Goal: Obtain resource: Obtain resource

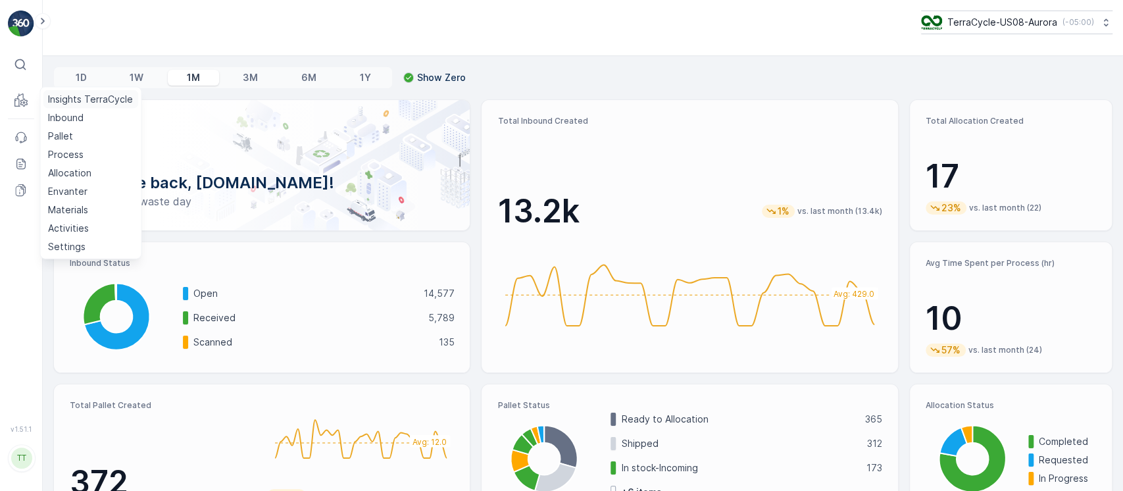
click at [60, 94] on p "Insights TerraCycle" at bounding box center [90, 99] width 85 height 13
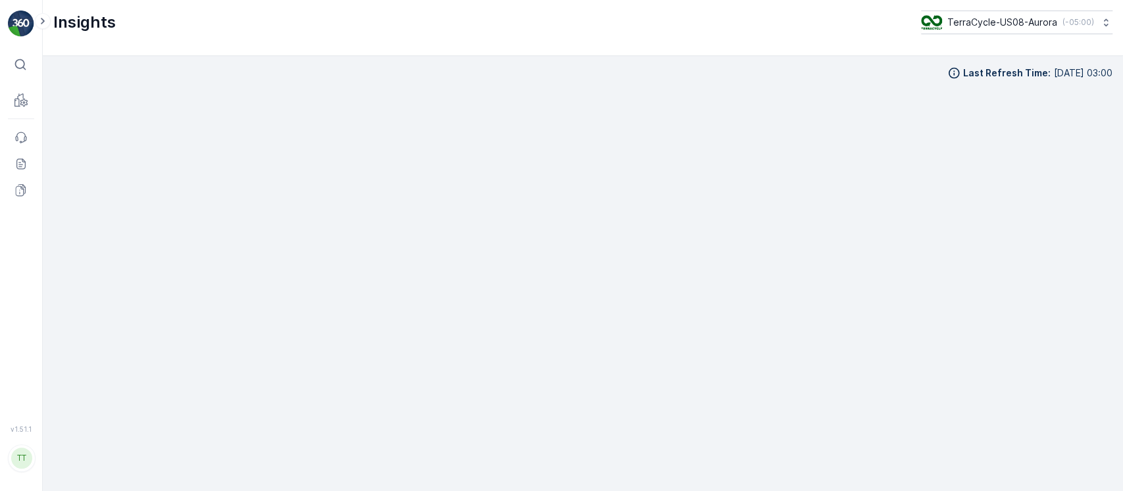
scroll to position [13, 0]
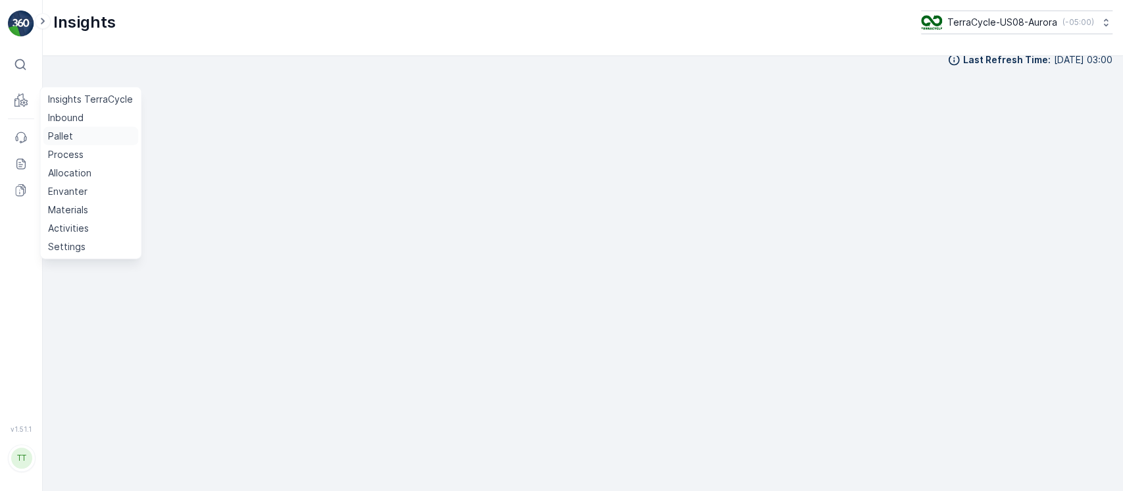
click at [64, 131] on p "Pallet" at bounding box center [60, 136] width 25 height 13
click at [63, 119] on p "Inbound" at bounding box center [66, 117] width 36 height 13
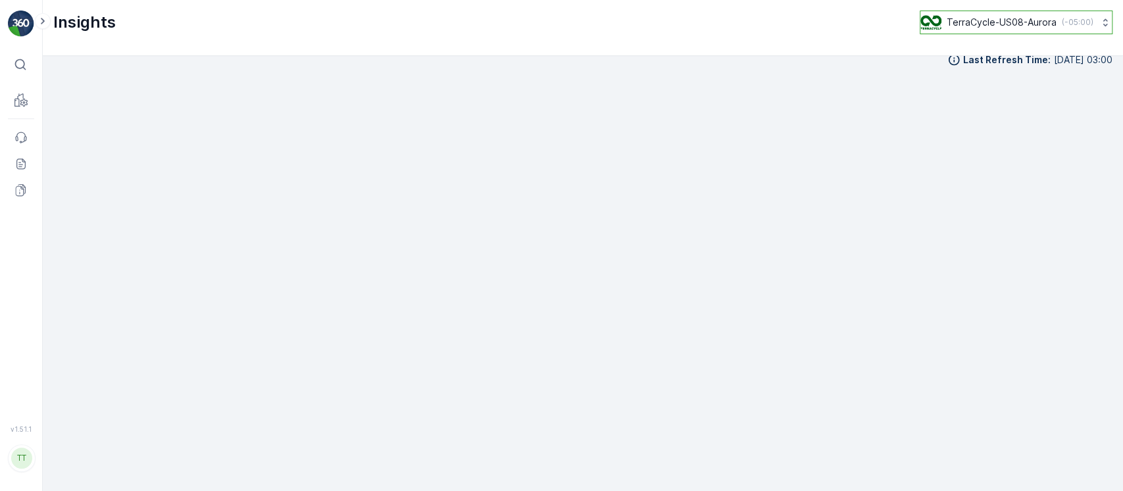
click at [980, 16] on p "TerraCycle-US08-Aurora" at bounding box center [1002, 22] width 110 height 13
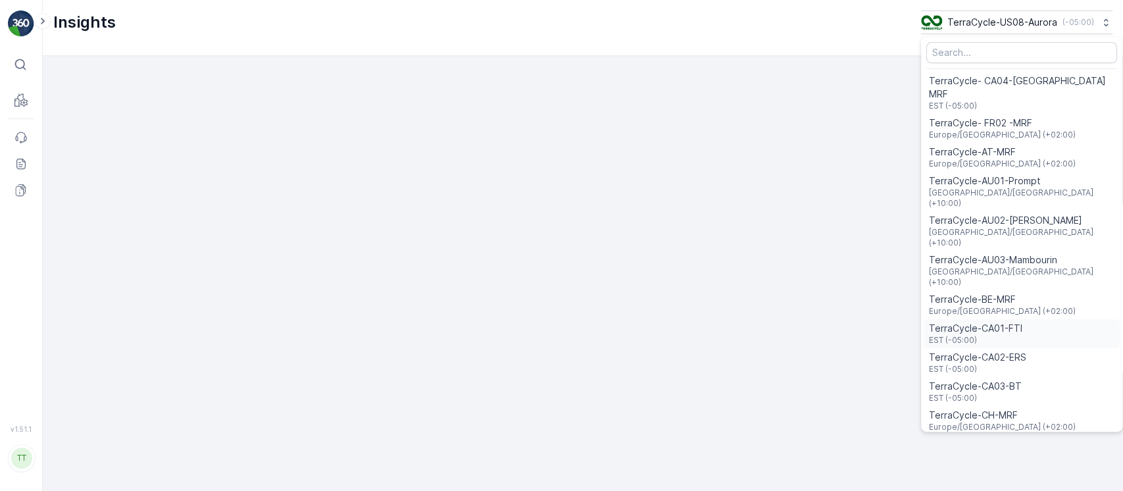
click at [981, 322] on span "TerraCycle-CA01-FTI" at bounding box center [975, 328] width 93 height 13
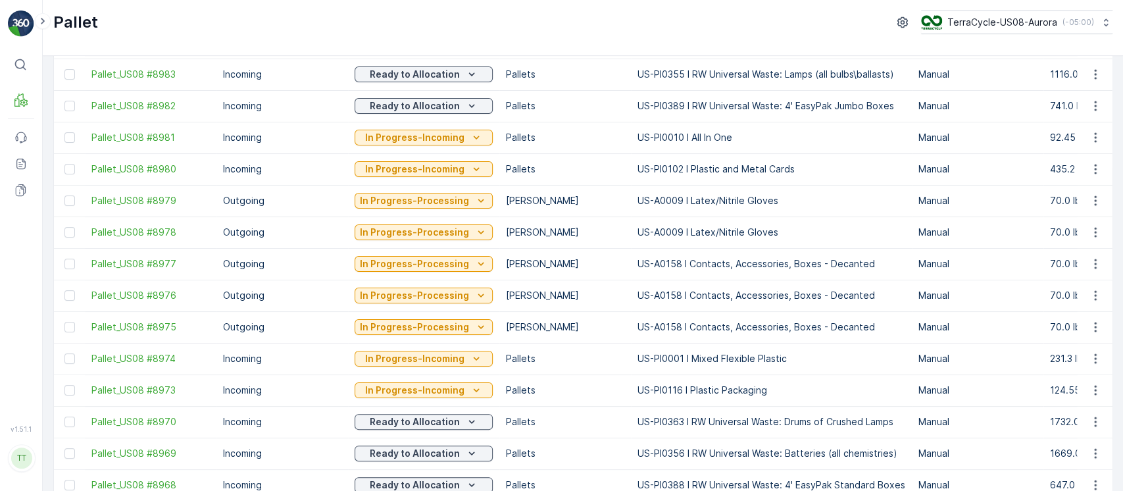
scroll to position [342, 0]
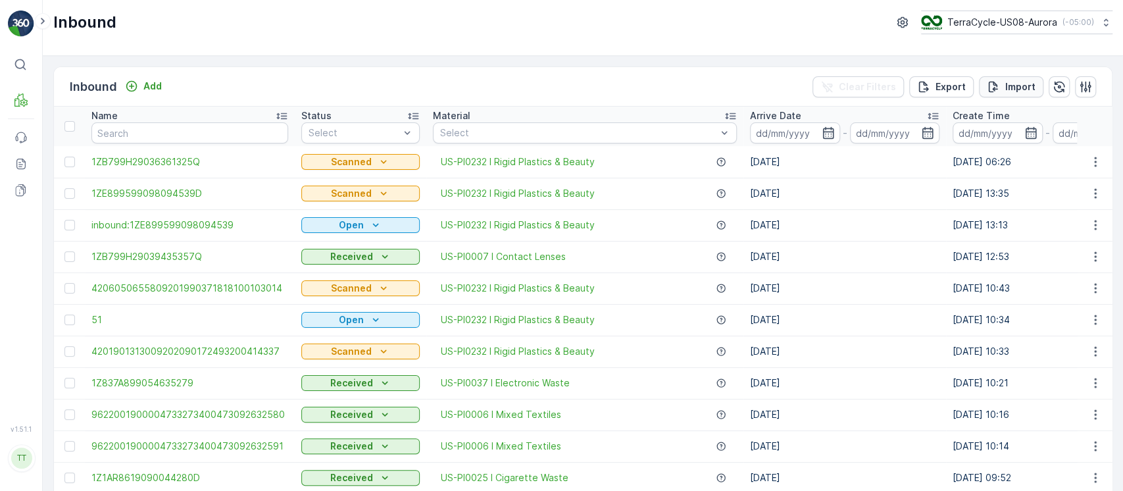
click at [1029, 82] on p "Import" at bounding box center [1020, 86] width 30 height 13
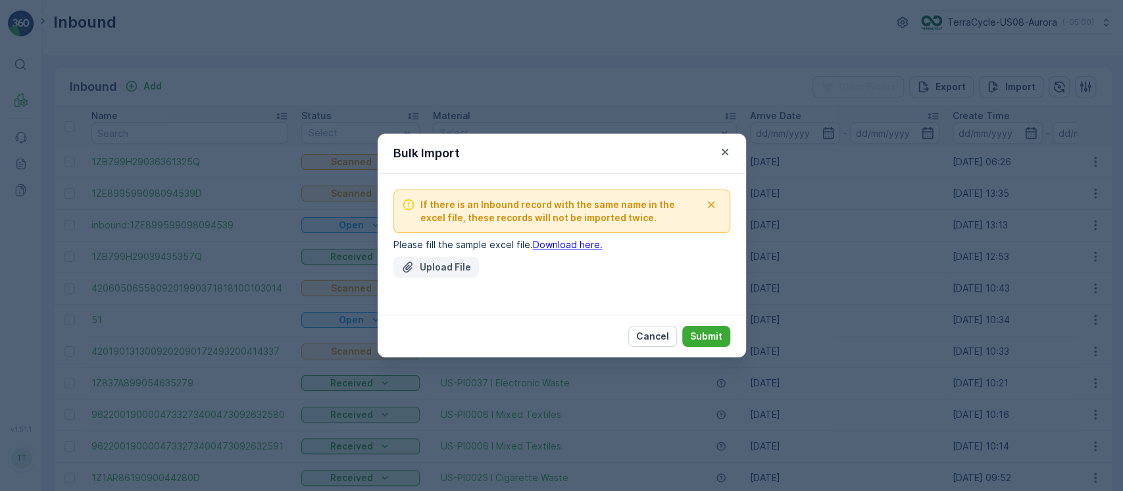
click at [436, 268] on p "Upload File" at bounding box center [445, 267] width 51 height 13
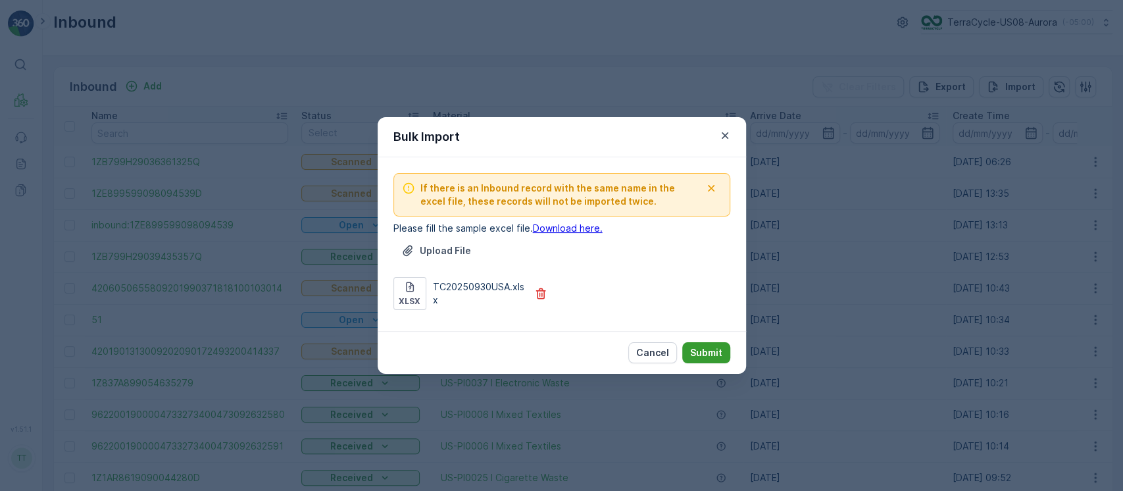
click at [711, 350] on p "Submit" at bounding box center [706, 352] width 32 height 13
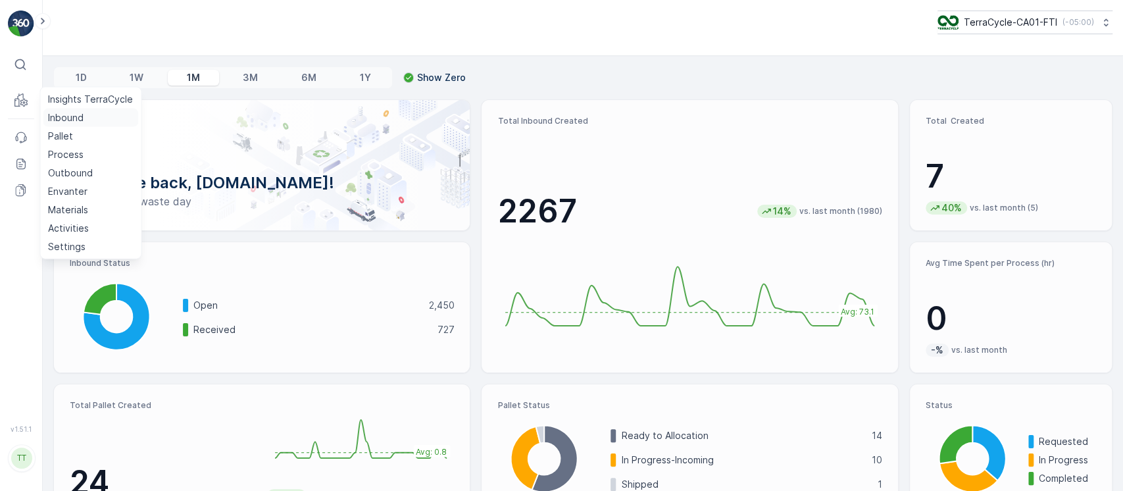
click at [64, 118] on p "Inbound" at bounding box center [66, 117] width 36 height 13
click at [65, 137] on p "Pallet" at bounding box center [60, 136] width 25 height 13
click at [87, 101] on p "Insights TerraCycle" at bounding box center [90, 99] width 85 height 13
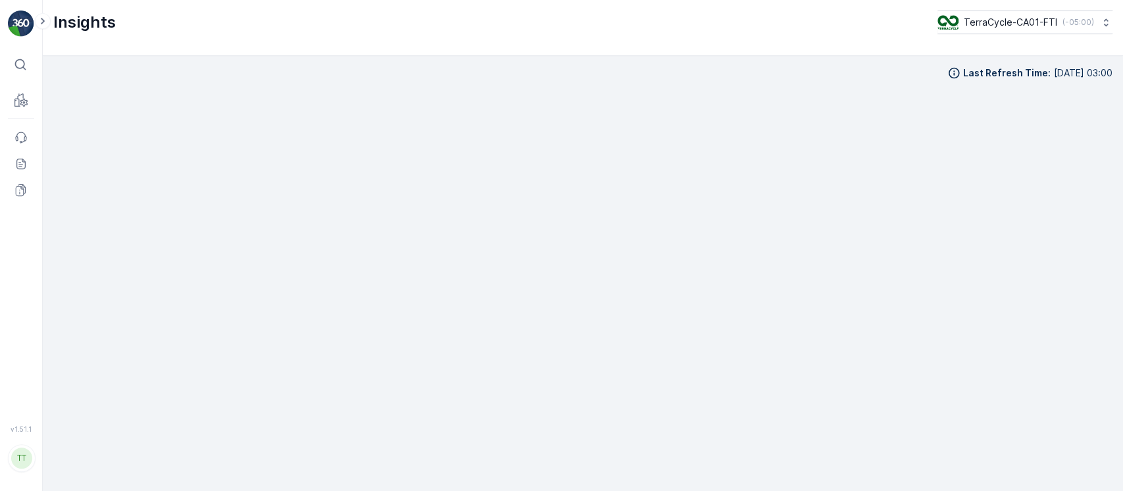
scroll to position [13, 0]
click at [987, 17] on p "TerraCycle-CA01-FTI" at bounding box center [1009, 22] width 93 height 13
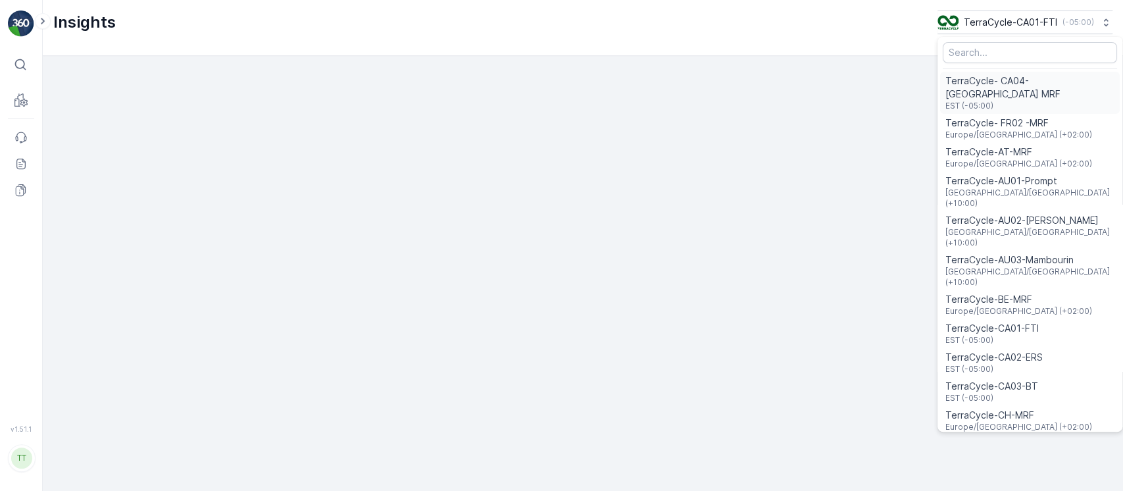
click at [992, 82] on span "TerraCycle- CA04-[GEOGRAPHIC_DATA] MRF" at bounding box center [1029, 87] width 169 height 26
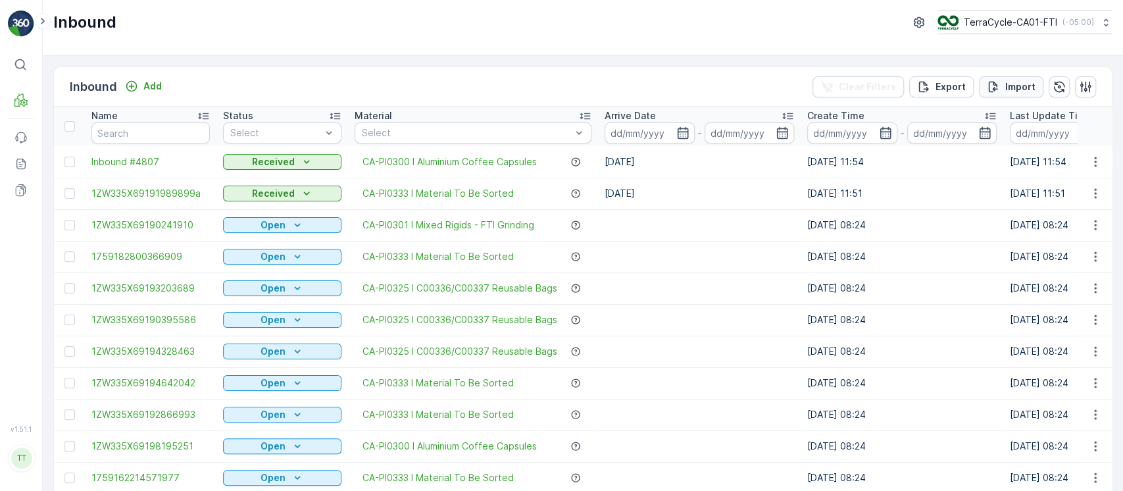
click at [989, 94] on button "Import" at bounding box center [1011, 86] width 64 height 21
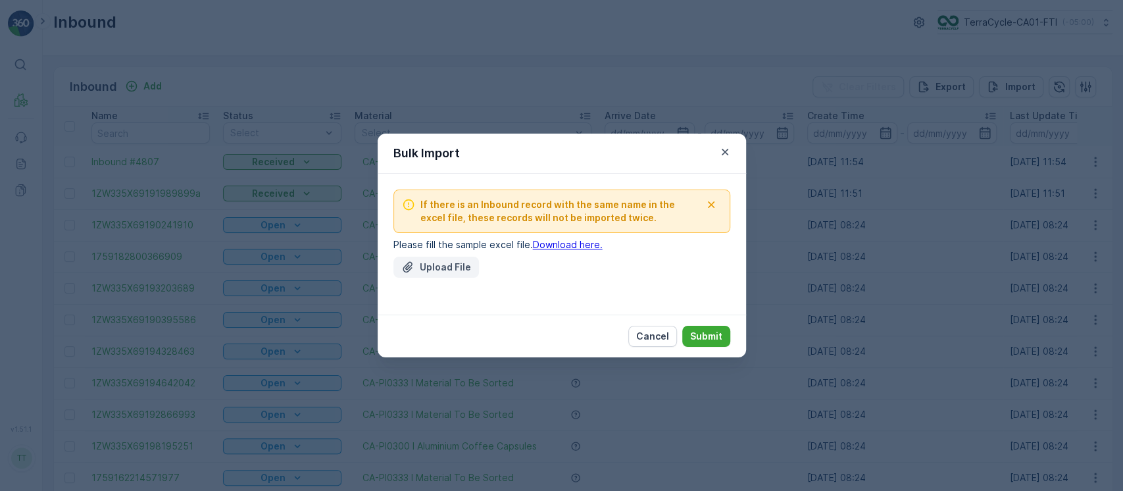
click at [444, 266] on p "Upload File" at bounding box center [445, 267] width 51 height 13
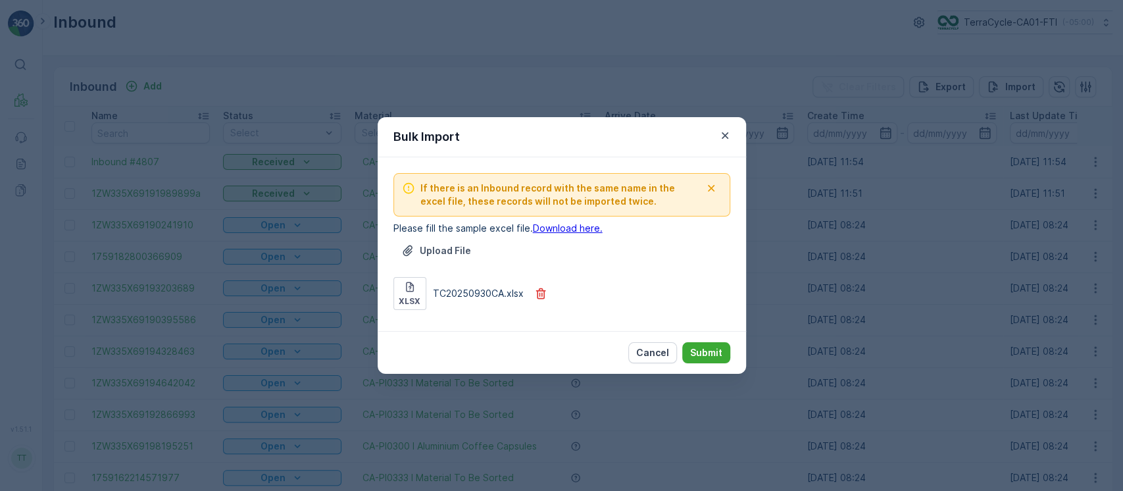
click at [724, 326] on div "If there is an Inbound record with the same name in the excel file, these recor…" at bounding box center [562, 244] width 368 height 174
click at [714, 349] on p "Submit" at bounding box center [706, 352] width 32 height 13
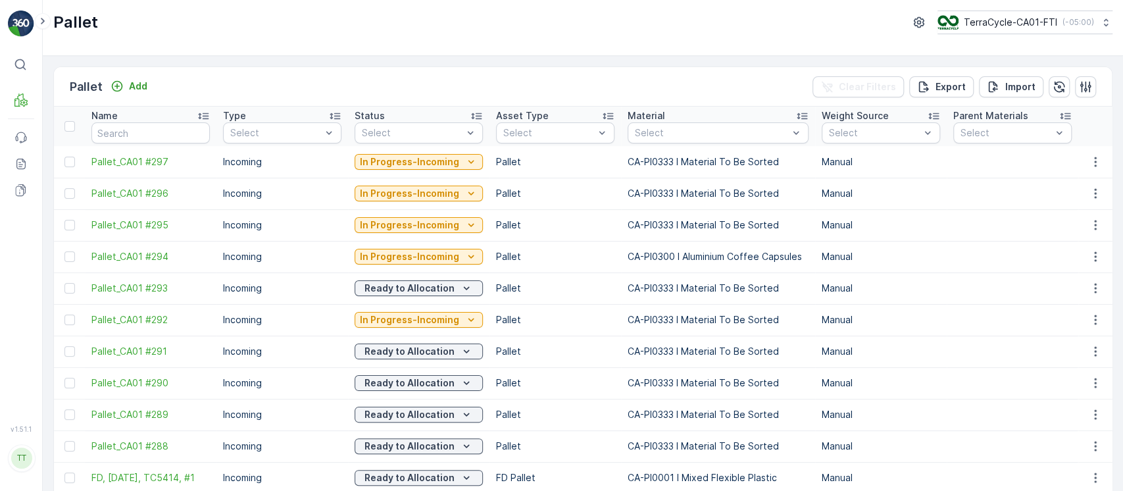
scroll to position [342, 0]
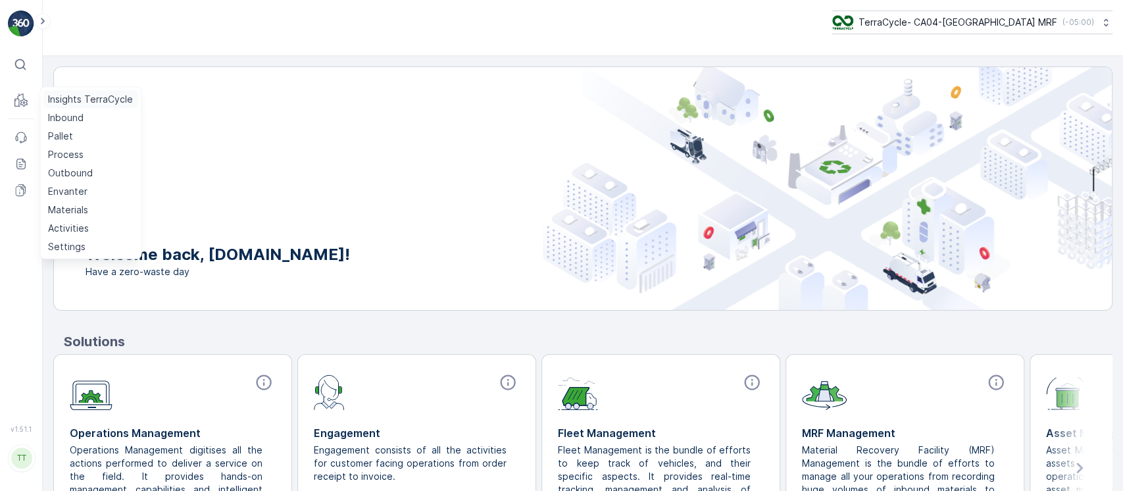
click at [106, 101] on p "Insights TerraCycle" at bounding box center [90, 99] width 85 height 13
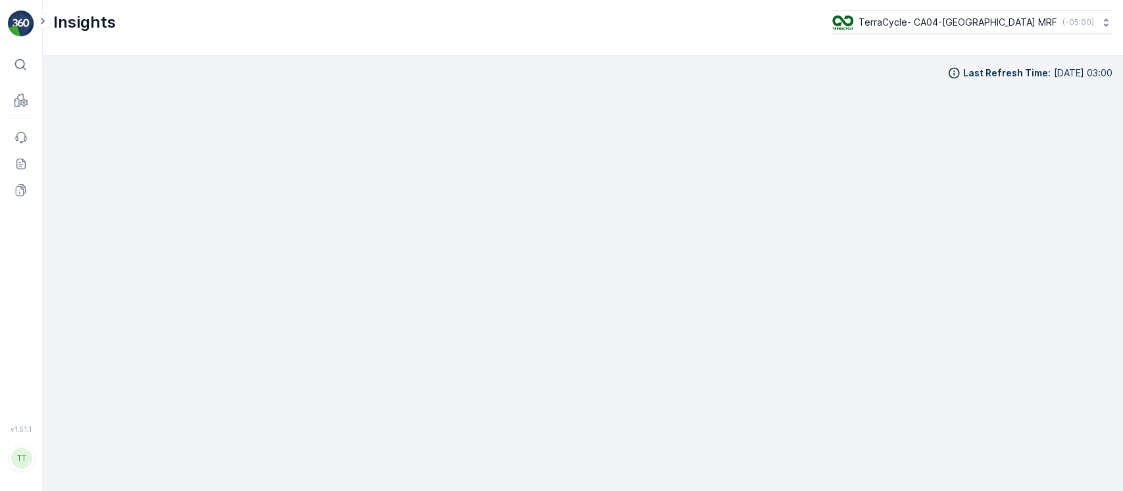
scroll to position [13, 0]
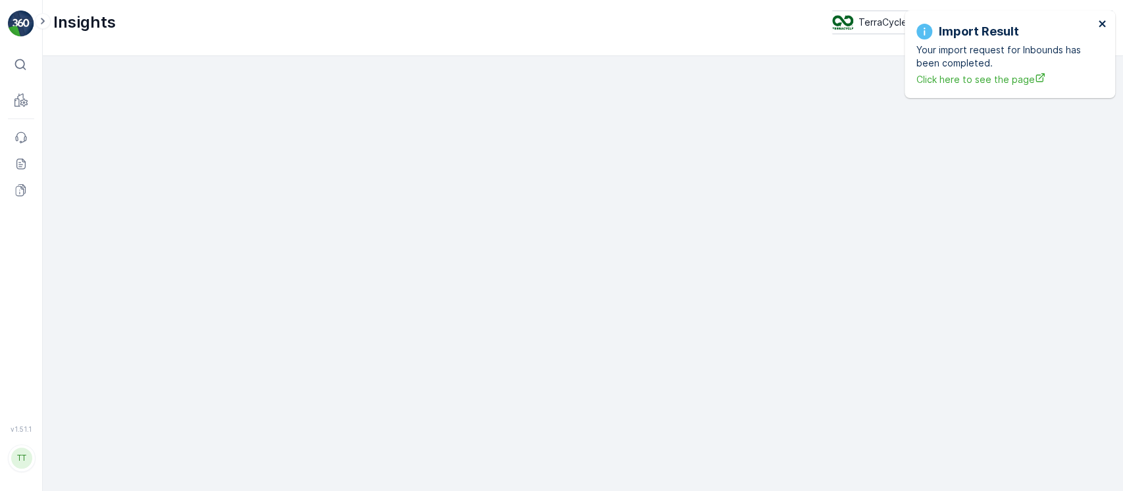
click at [1101, 18] on icon "close" at bounding box center [1102, 23] width 9 height 11
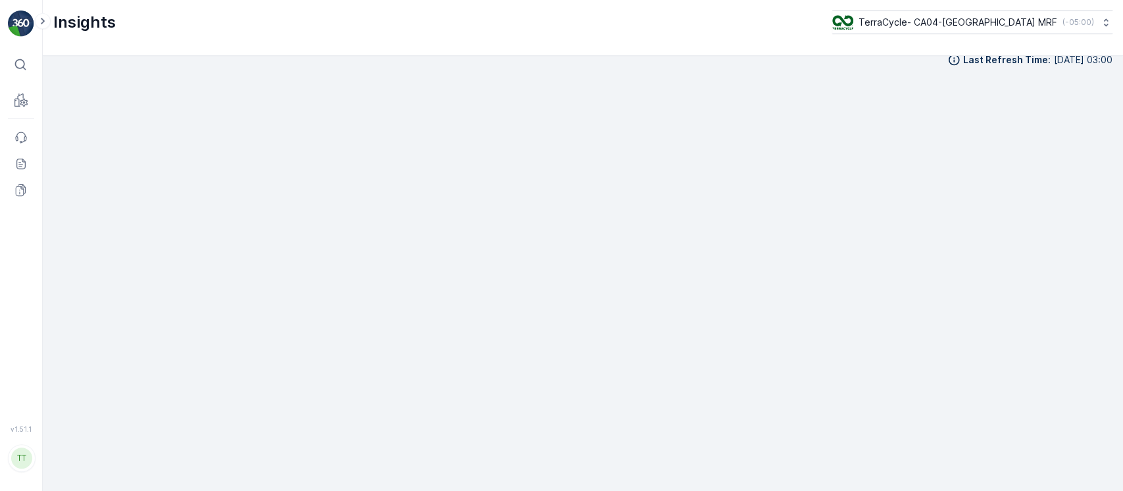
drag, startPoint x: 1018, startPoint y: 30, endPoint x: 1007, endPoint y: 37, distance: 14.2
click at [1007, 37] on div "Insights TerraCycle- CA04-Canada MRF ( -05:00 )" at bounding box center [583, 28] width 1080 height 56
click at [1020, 26] on p "TerraCycle- CA04-[GEOGRAPHIC_DATA] MRF" at bounding box center [957, 22] width 199 height 13
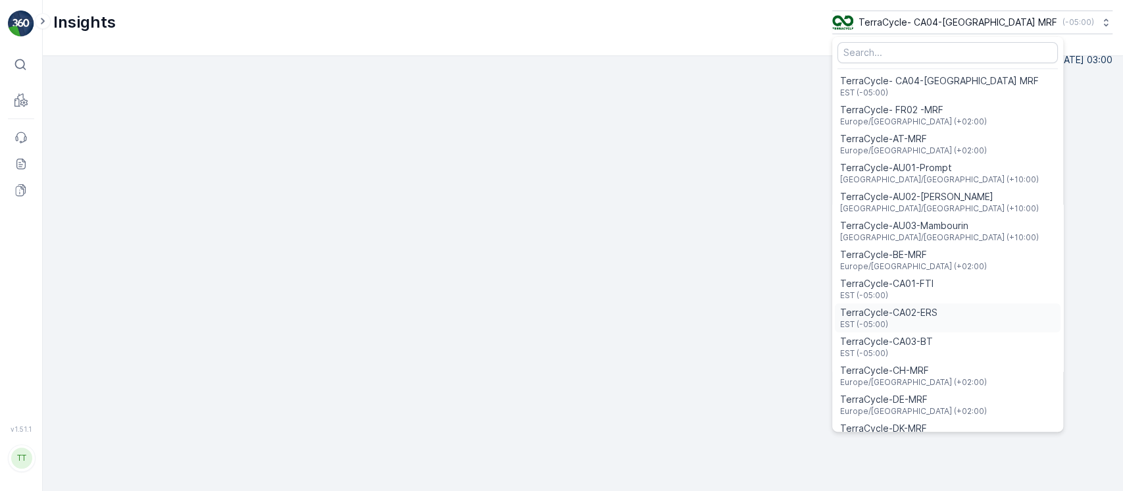
scroll to position [945, 0]
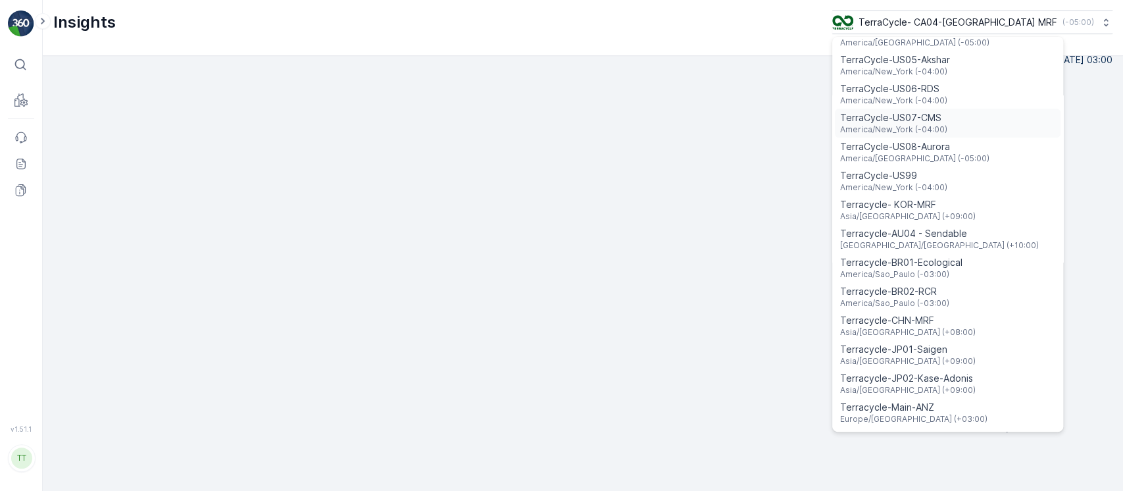
click at [1061, 109] on div "TerraCycle-US07-CMS America/New_York (-04:00)" at bounding box center [948, 123] width 226 height 29
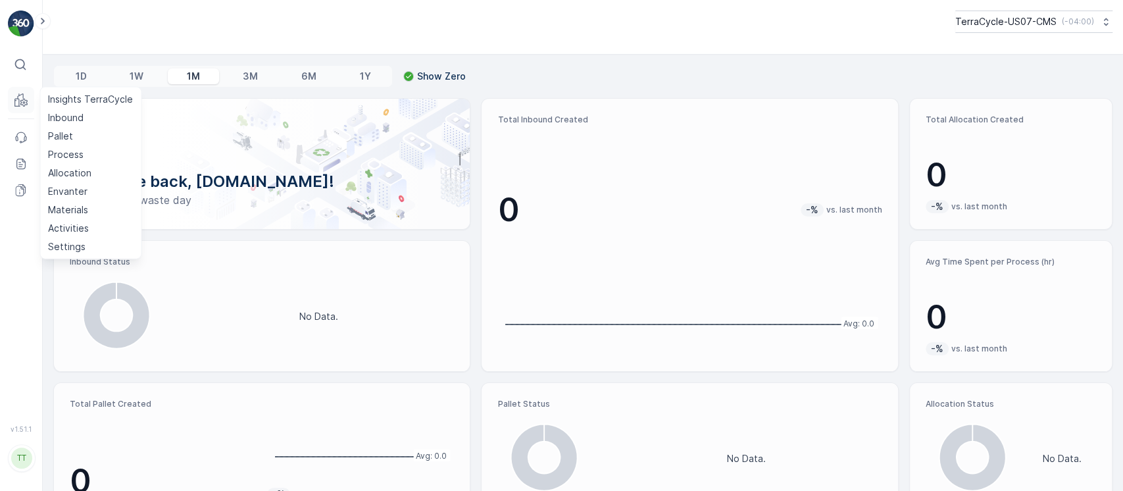
click at [24, 100] on icon at bounding box center [23, 102] width 7 height 7
click at [60, 101] on p "Insights TerraCycle" at bounding box center [90, 99] width 85 height 13
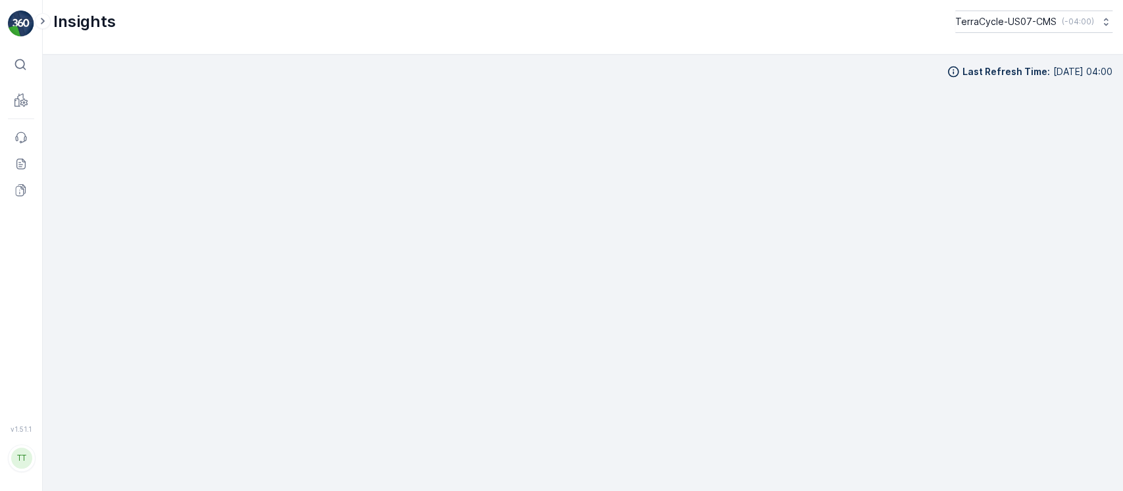
scroll to position [13, 0]
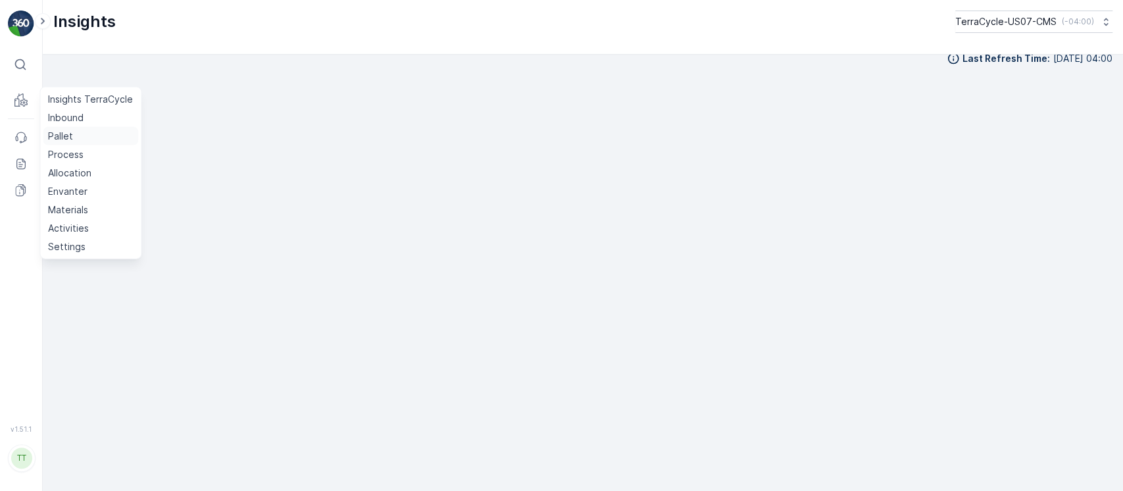
click at [82, 136] on link "Pallet" at bounding box center [90, 136] width 95 height 18
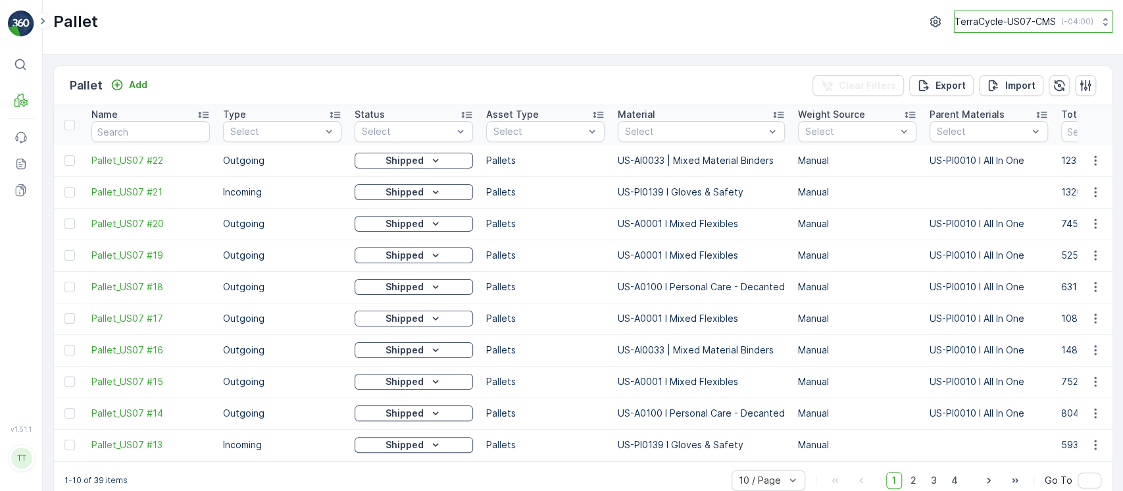
click at [971, 17] on p "TerraCycle-US07-CMS" at bounding box center [1005, 21] width 101 height 13
type input "8"
click at [998, 76] on span "TerraCycle-US08-Aurora" at bounding box center [1037, 79] width 149 height 13
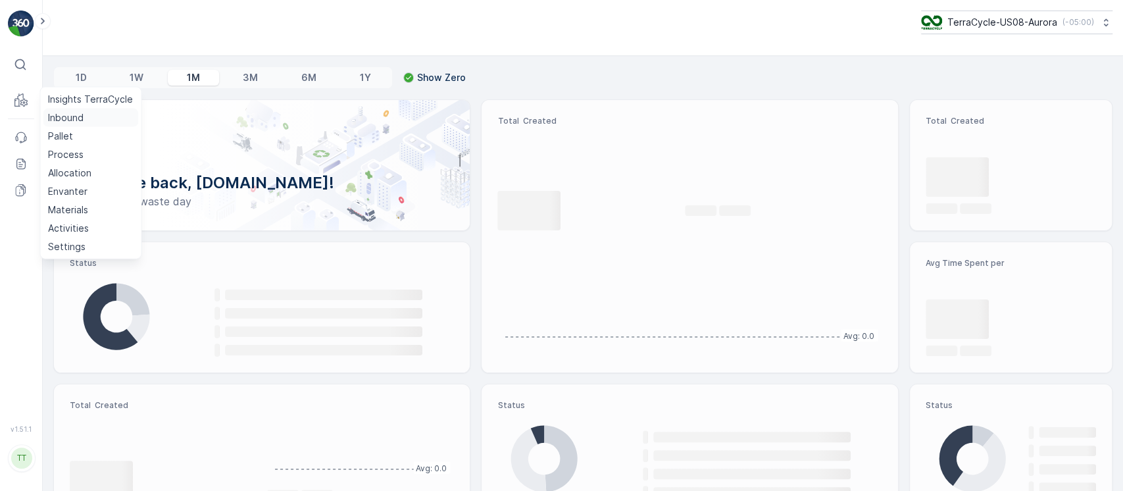
click at [53, 122] on p "Inbound" at bounding box center [66, 117] width 36 height 13
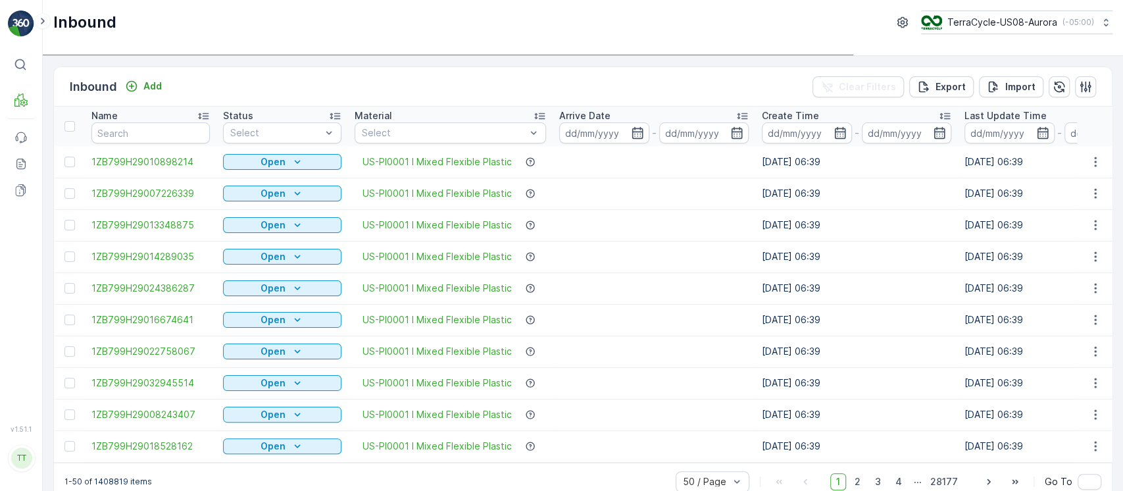
click at [811, 34] on div "Inbound TerraCycle-US08-Aurora ( -05:00 )" at bounding box center [583, 28] width 1080 height 56
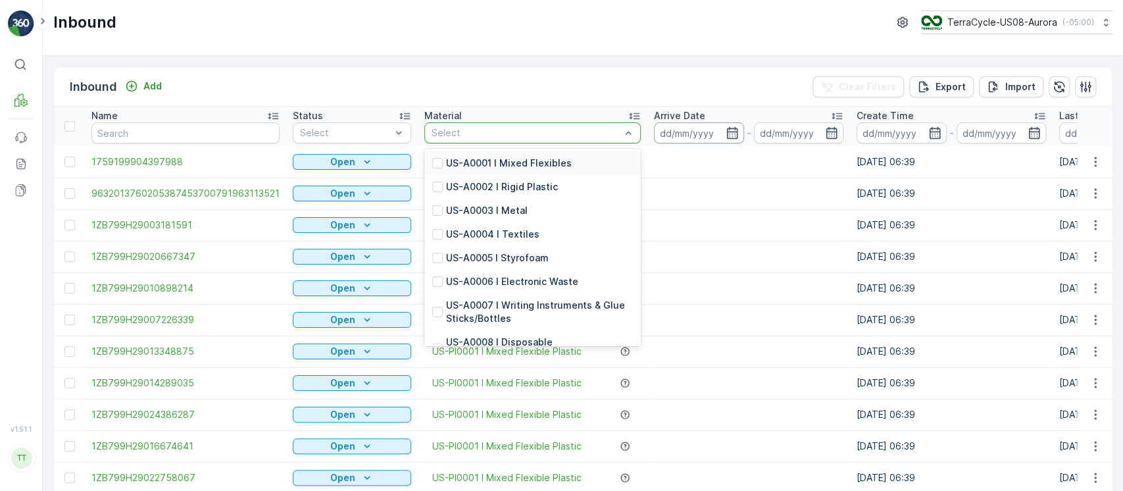
click at [705, 128] on input at bounding box center [699, 132] width 90 height 21
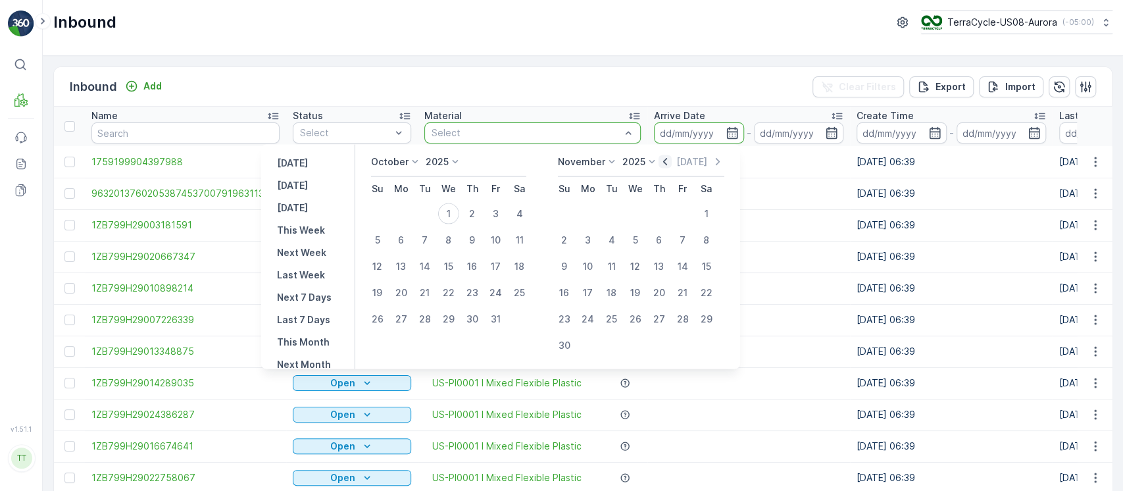
click at [667, 161] on icon "button" at bounding box center [665, 161] width 4 height 7
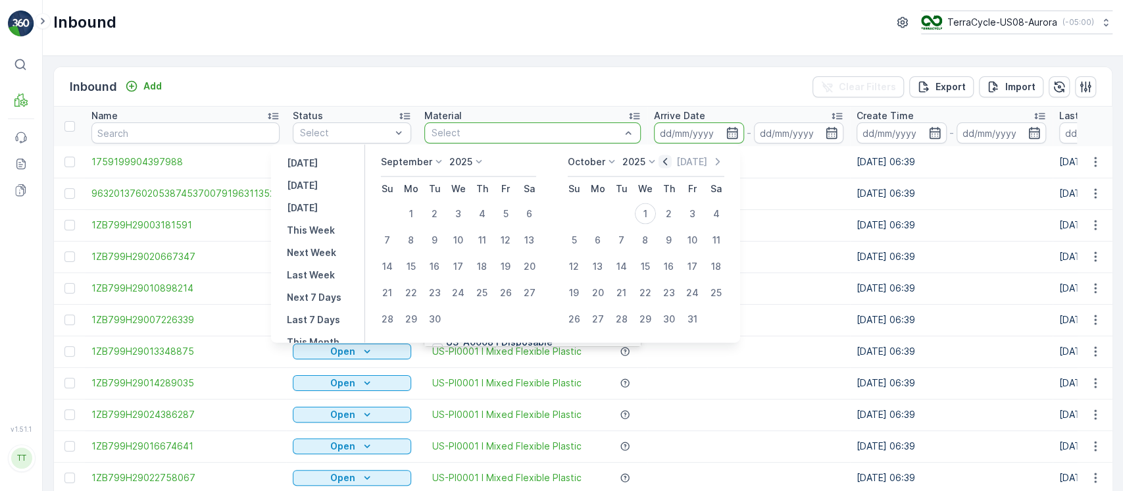
click at [478, 293] on div "25" at bounding box center [482, 292] width 21 height 21
type input "25.09.2025"
click at [438, 313] on div "30" at bounding box center [434, 319] width 21 height 21
type input "30.09.2025"
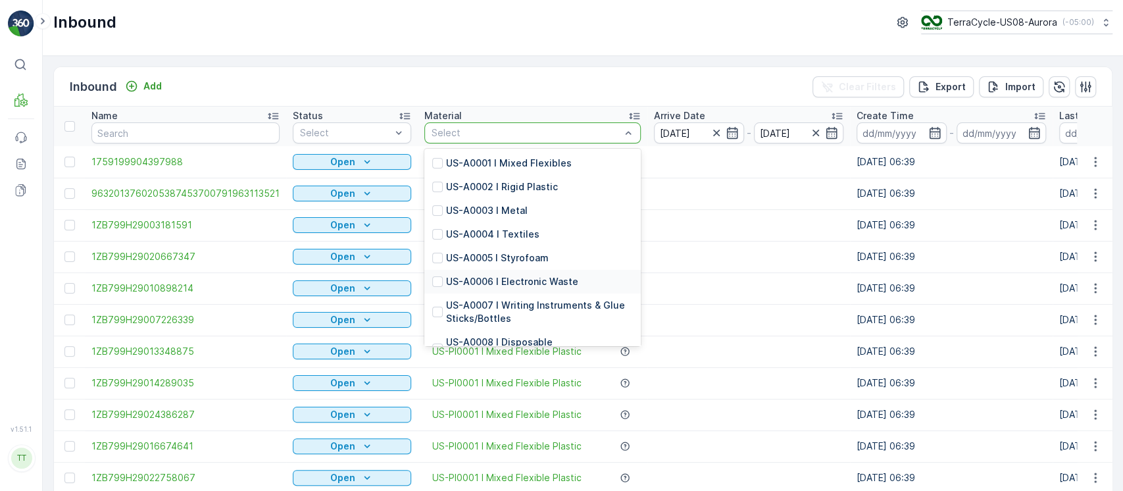
click at [718, 234] on td at bounding box center [748, 225] width 203 height 32
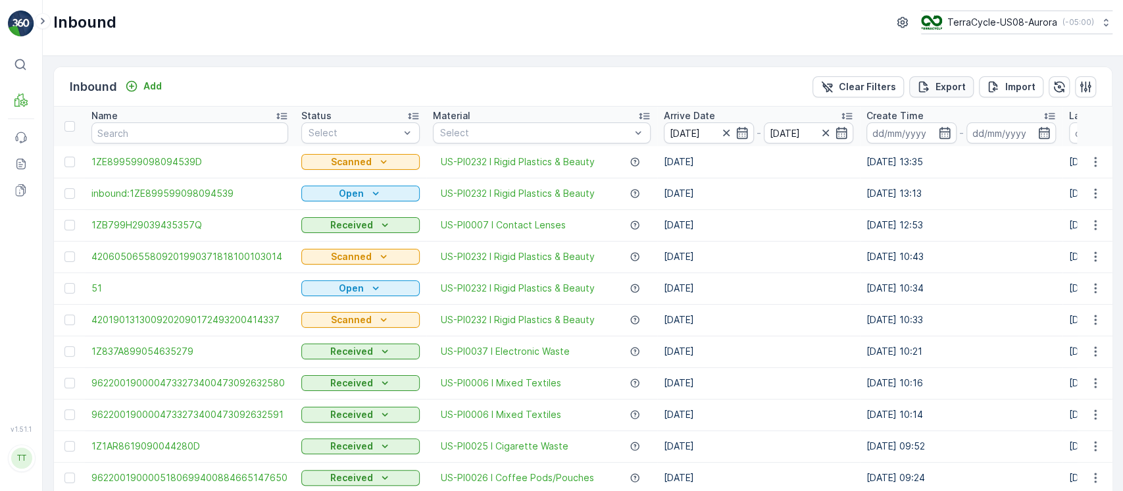
click at [944, 86] on p "Export" at bounding box center [951, 86] width 30 height 13
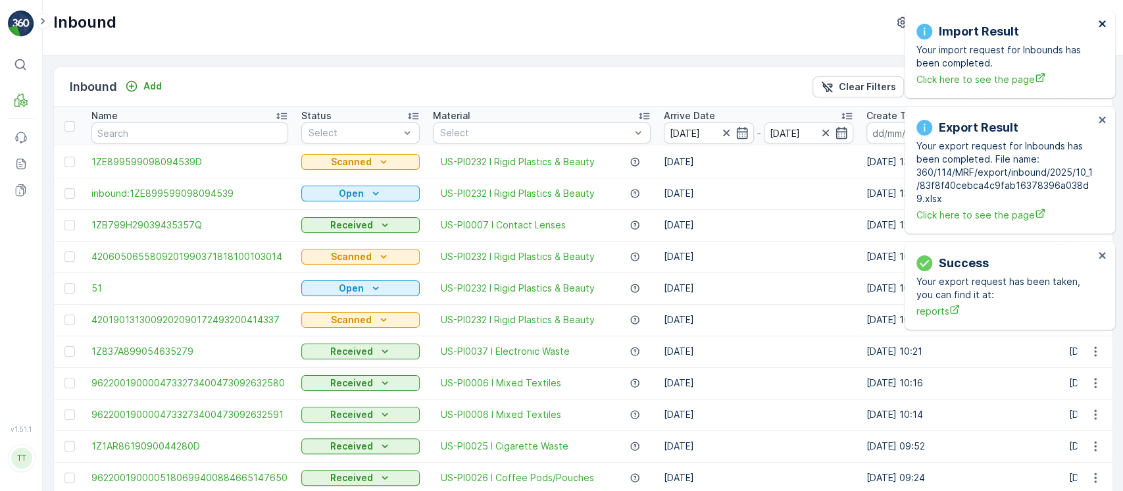
click at [1102, 21] on icon "close" at bounding box center [1102, 23] width 9 height 11
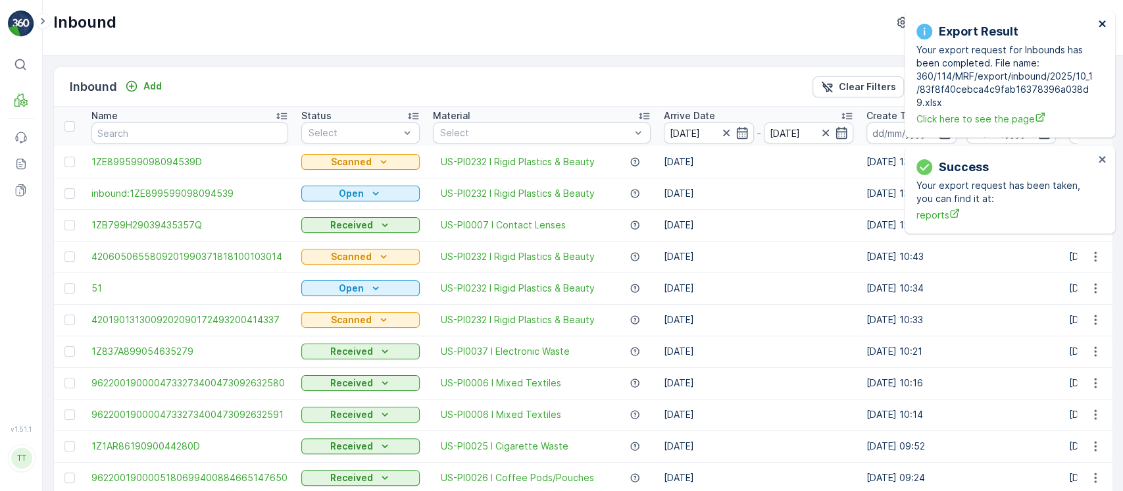
click at [1100, 28] on icon "close" at bounding box center [1102, 23] width 9 height 11
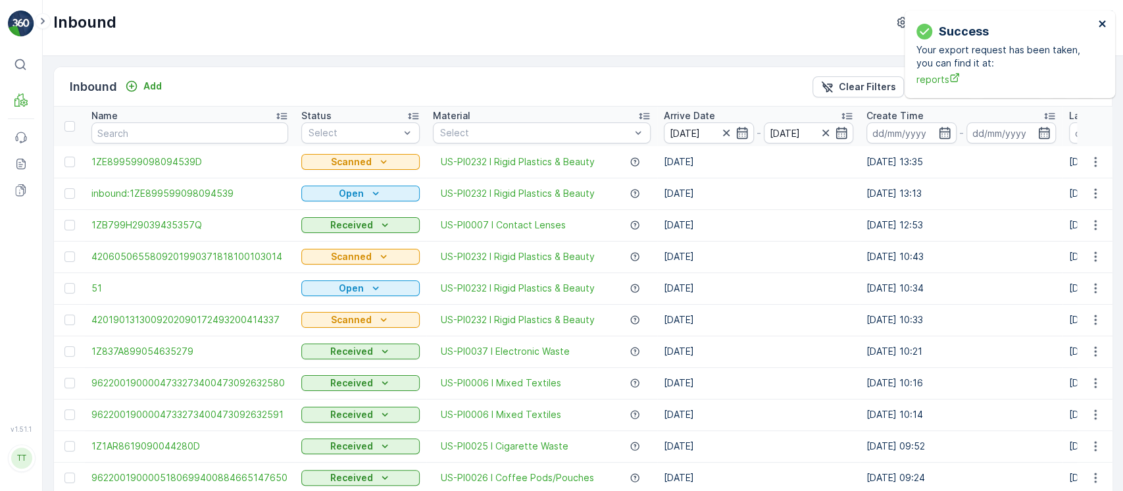
click at [1100, 26] on icon "close" at bounding box center [1102, 23] width 9 height 11
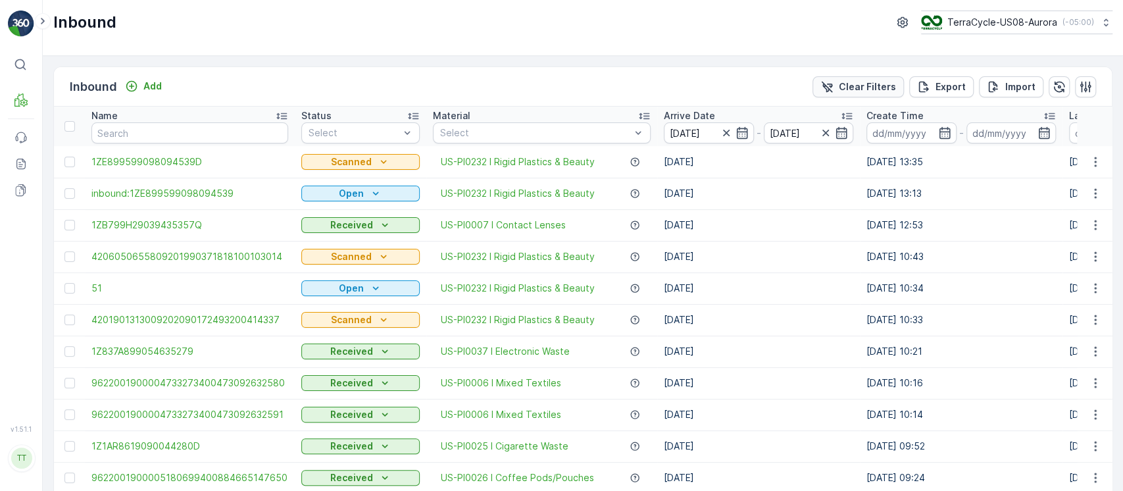
click at [852, 84] on p "Clear Filters" at bounding box center [867, 86] width 57 height 13
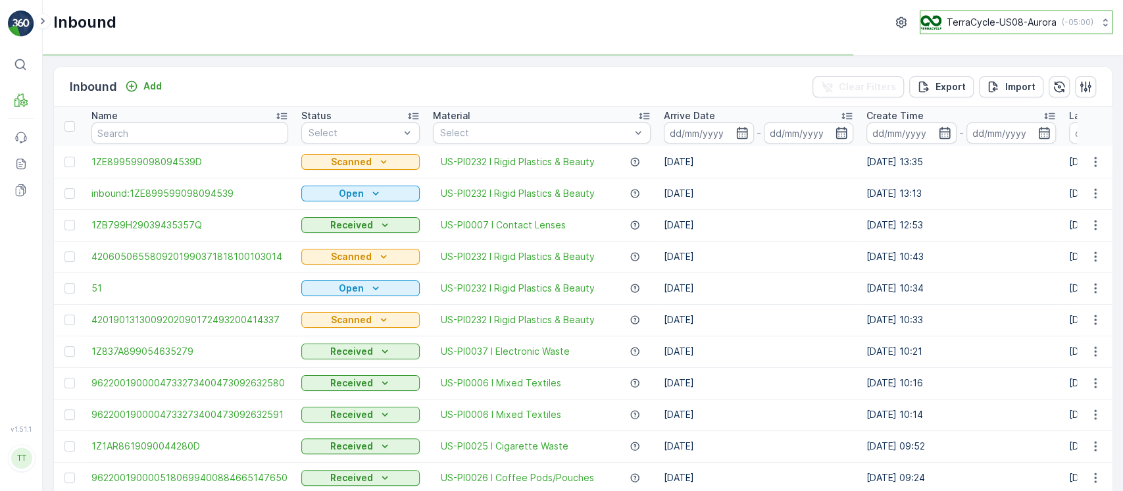
click at [953, 13] on button "TerraCycle-US08-Aurora ( -05:00 )" at bounding box center [1016, 23] width 193 height 24
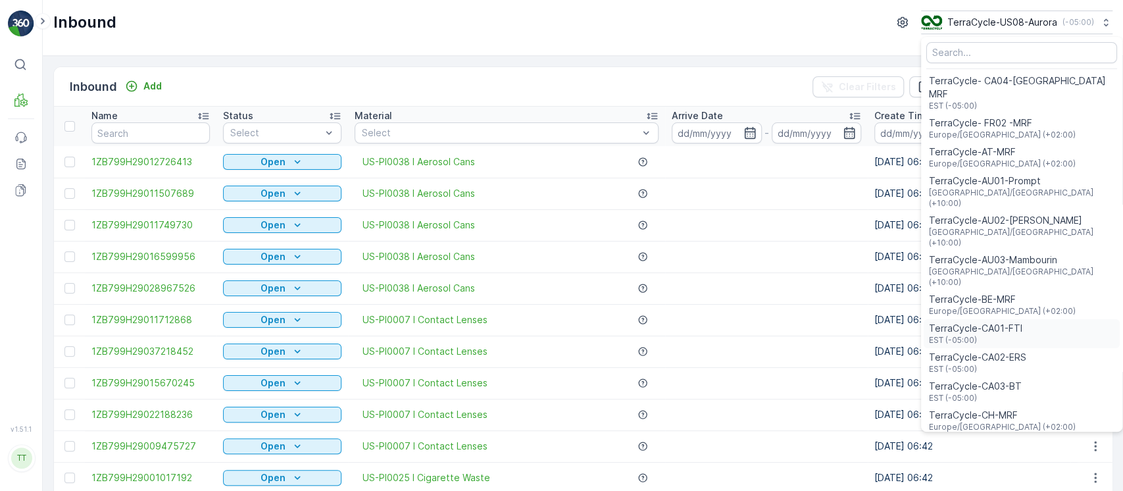
click at [937, 322] on span "TerraCycle-CA01-FTI" at bounding box center [975, 328] width 93 height 13
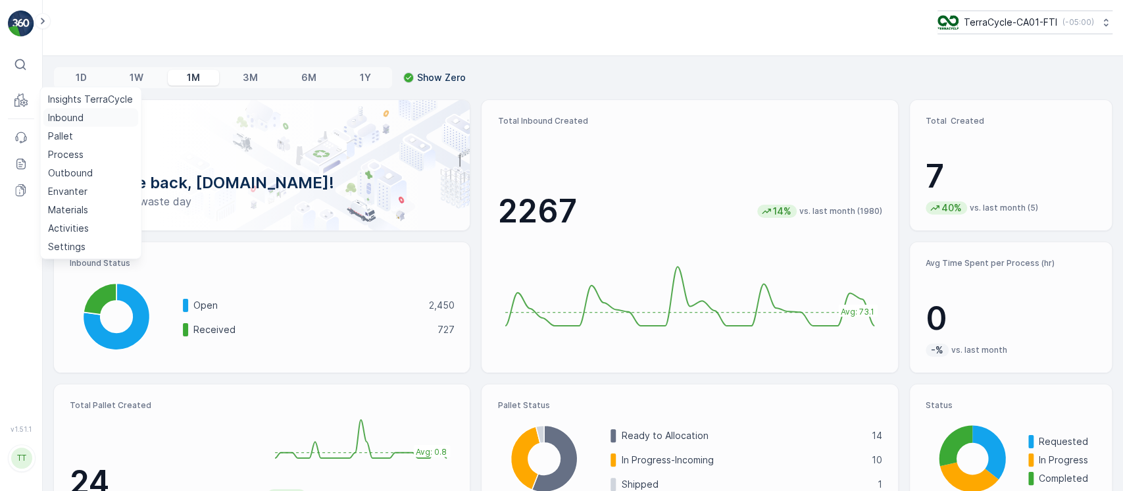
click at [54, 118] on p "Inbound" at bounding box center [66, 117] width 36 height 13
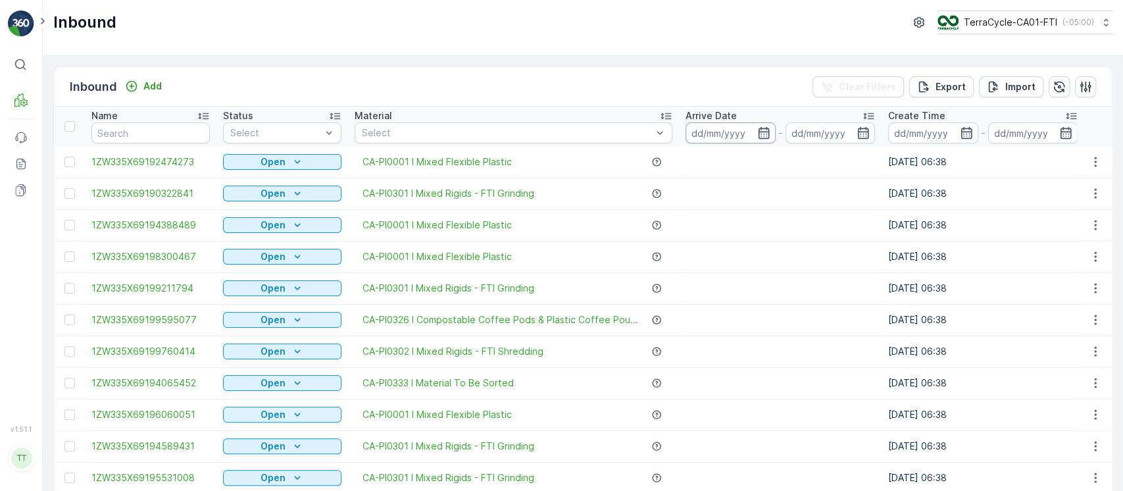
click at [707, 126] on input at bounding box center [731, 132] width 90 height 21
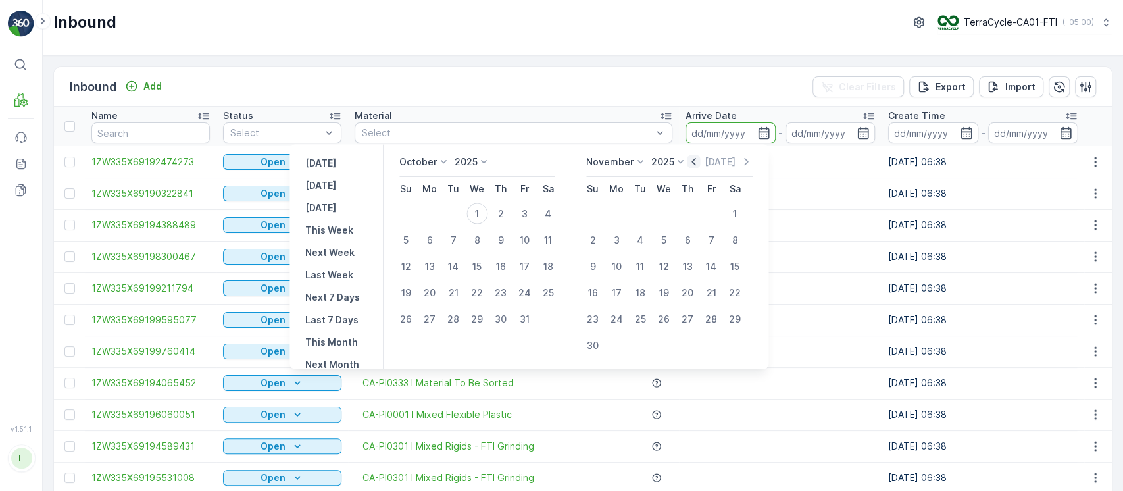
click at [695, 161] on icon "button" at bounding box center [693, 161] width 4 height 7
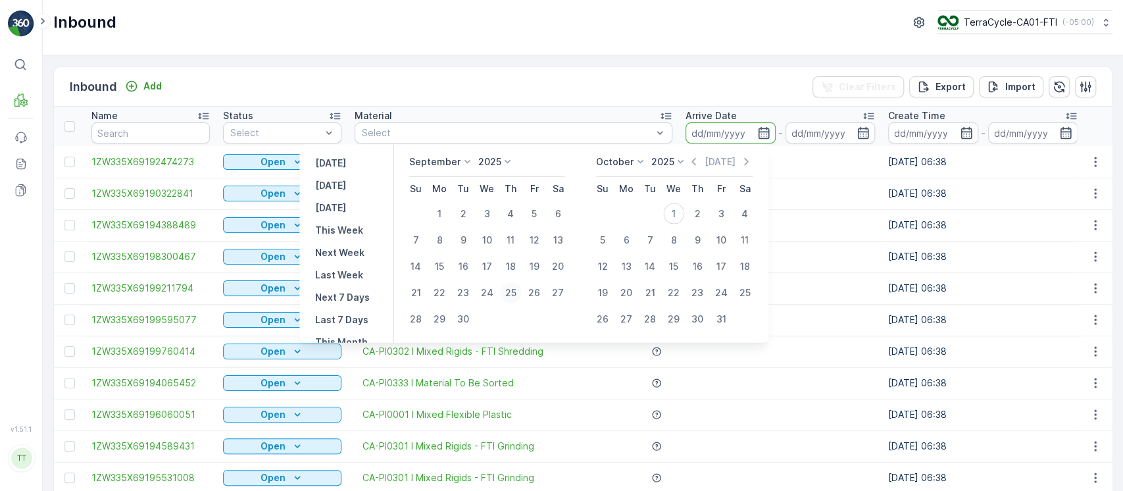
click at [511, 295] on div "25" at bounding box center [510, 292] width 21 height 21
type input "25.09.2025"
click at [470, 315] on div "30" at bounding box center [463, 319] width 21 height 21
type input "30.09.2025"
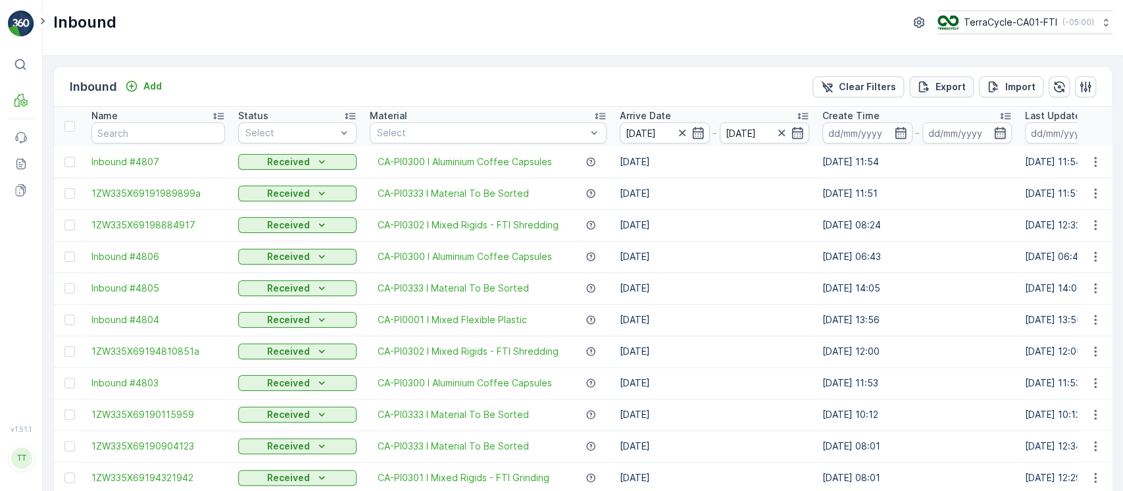
click at [944, 92] on p "Export" at bounding box center [951, 86] width 30 height 13
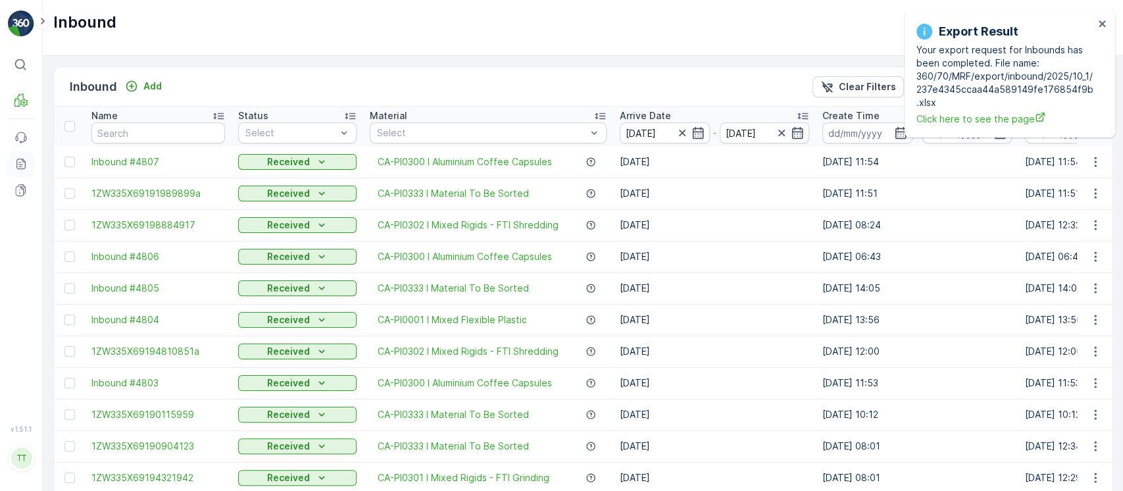
click at [26, 157] on icon at bounding box center [20, 163] width 13 height 13
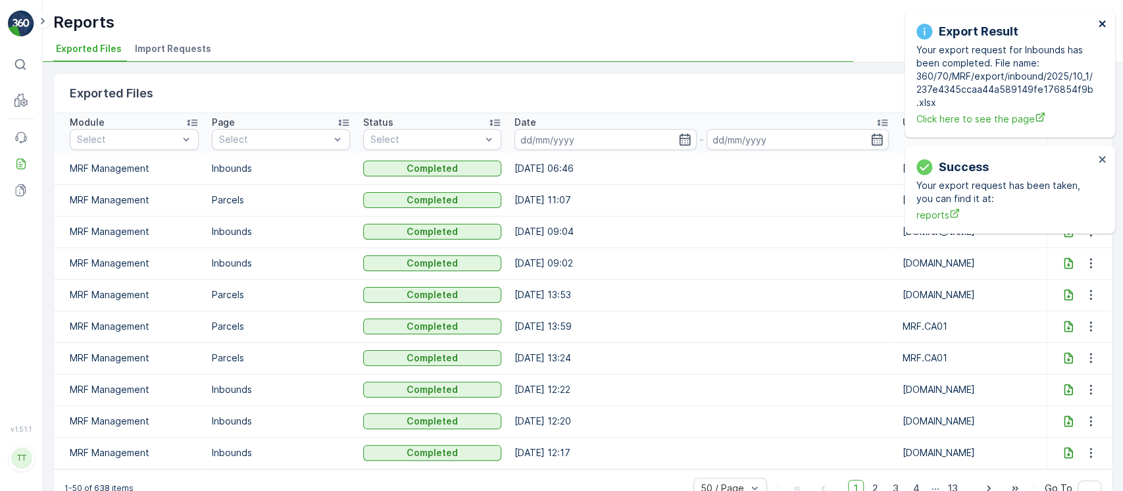
click at [1100, 25] on icon "close" at bounding box center [1102, 23] width 7 height 7
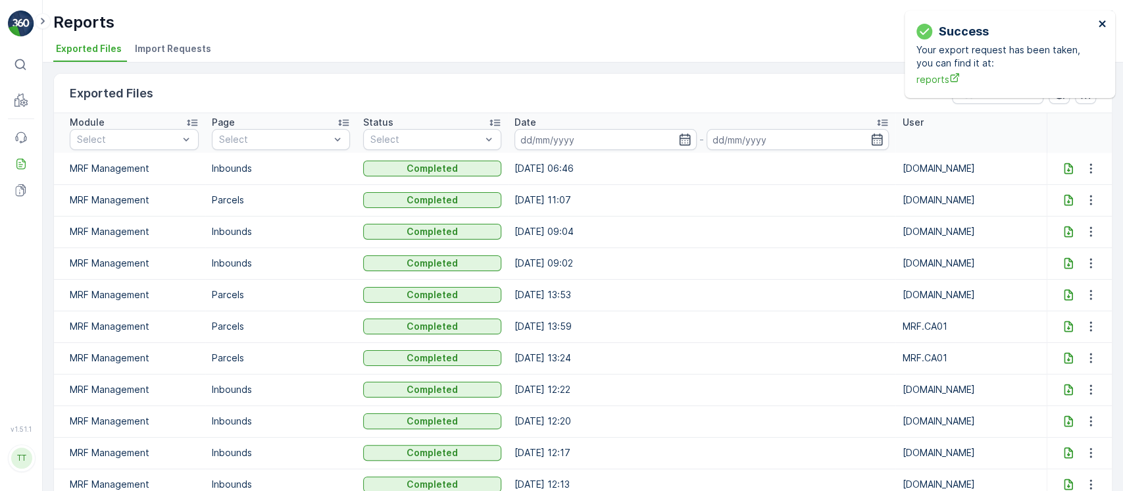
click at [1100, 24] on icon "close" at bounding box center [1102, 23] width 7 height 7
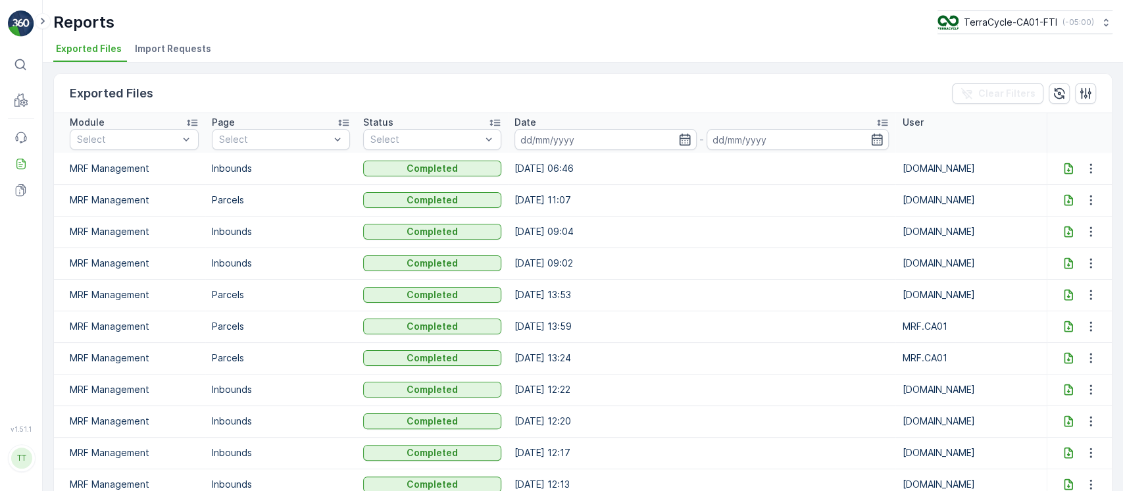
click at [1064, 168] on icon at bounding box center [1068, 167] width 9 height 11
click at [957, 12] on button "TerraCycle-CA01-FTI ( -05:00 )" at bounding box center [1024, 23] width 176 height 24
type input "8"
click at [955, 88] on span "America/Chicago (-05:00)" at bounding box center [1019, 92] width 149 height 11
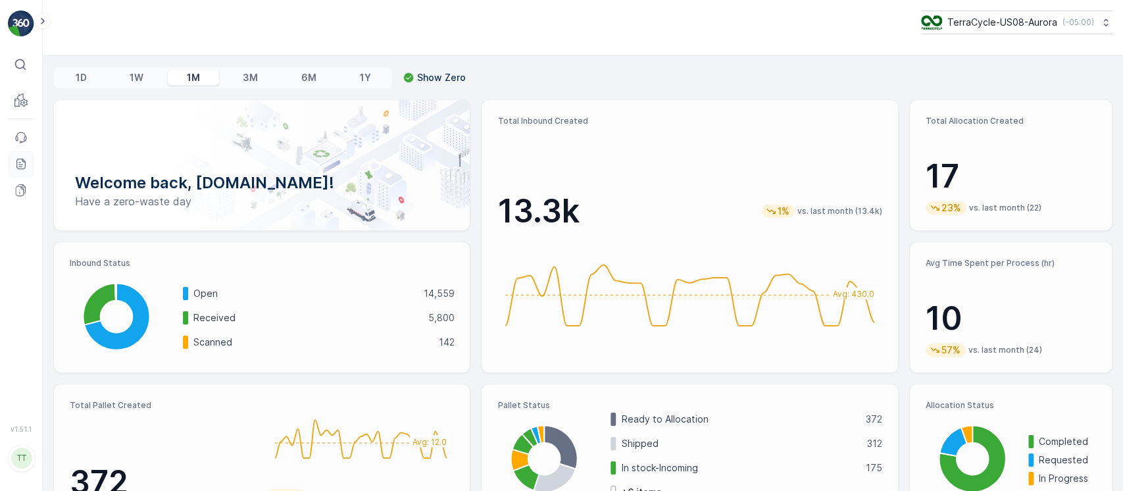
click at [26, 162] on icon at bounding box center [20, 163] width 13 height 13
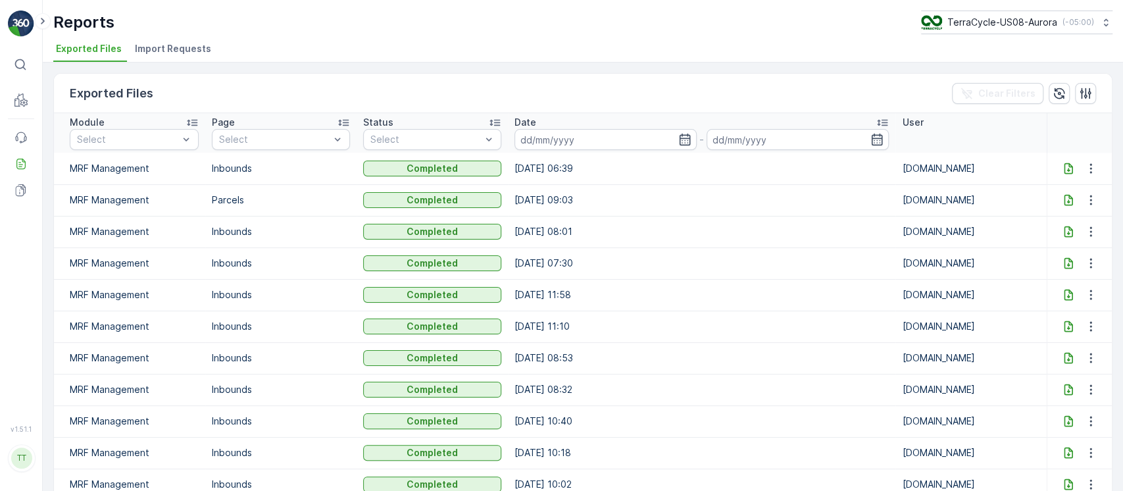
click at [891, 90] on div "Exported Files Clear Filters" at bounding box center [583, 93] width 1058 height 39
click at [1064, 169] on icon at bounding box center [1068, 167] width 9 height 11
